Goal: Information Seeking & Learning: Learn about a topic

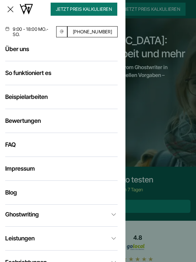
click at [62, 238] on link "Leistungen" at bounding box center [61, 238] width 113 height 8
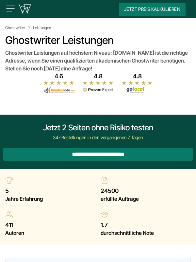
click at [59, 82] on img at bounding box center [58, 82] width 31 height 5
click at [9, 180] on img at bounding box center [9, 180] width 8 height 8
click at [49, 189] on strong "5" at bounding box center [49, 191] width 88 height 8
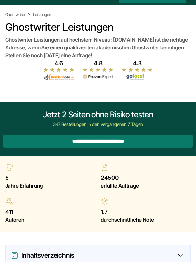
click at [137, 77] on img at bounding box center [137, 76] width 31 height 7
